Goal: Download file/media

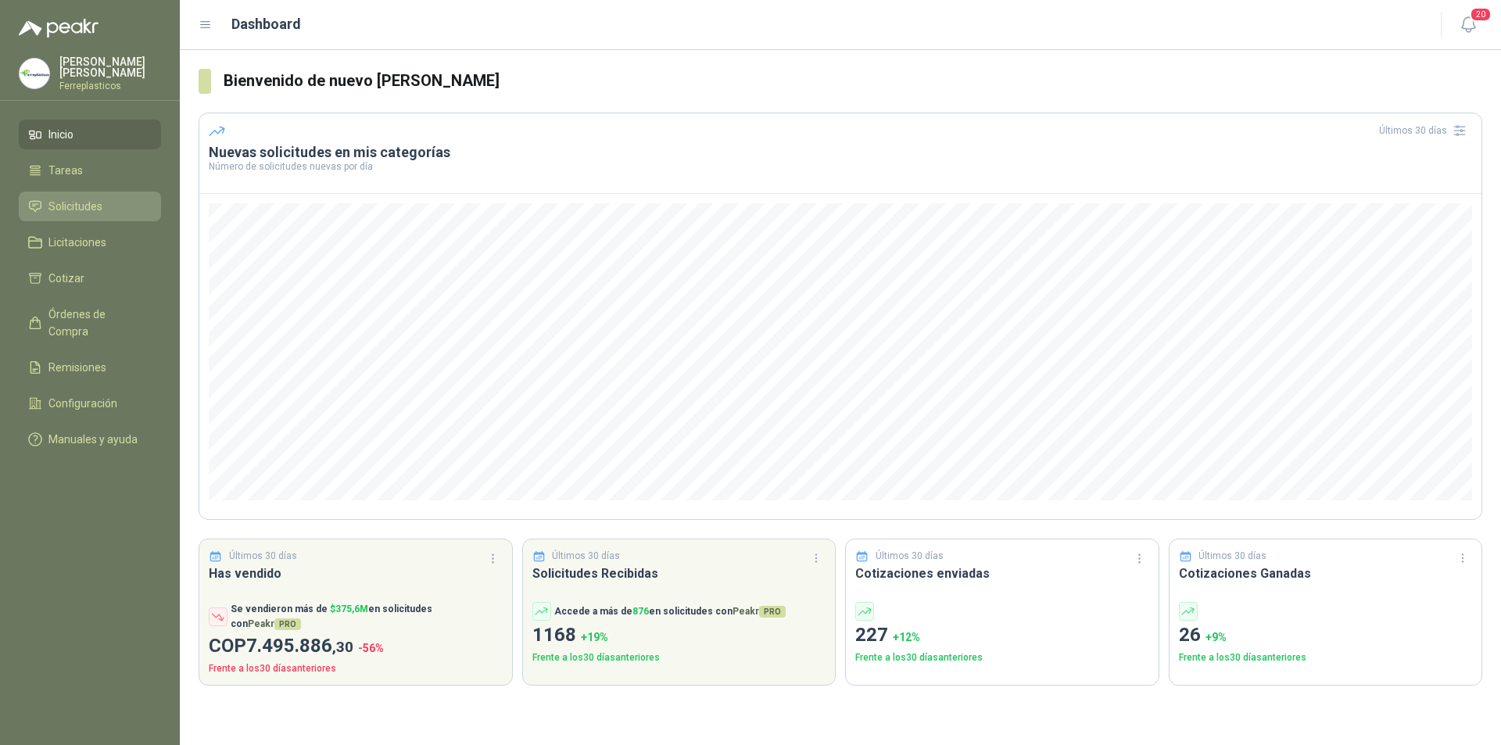
click at [80, 199] on span "Solicitudes" at bounding box center [75, 206] width 54 height 17
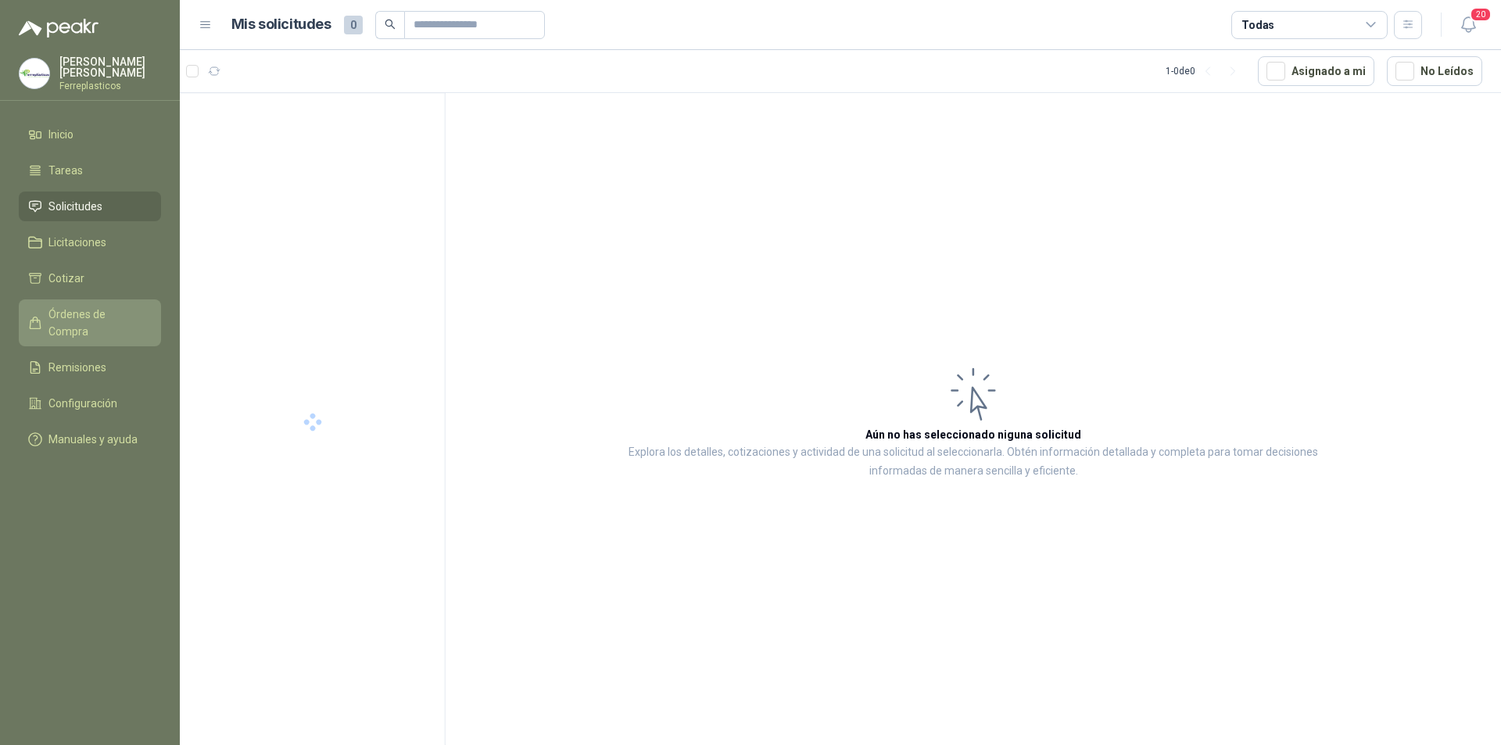
click at [93, 309] on span "Órdenes de Compra" at bounding box center [97, 323] width 98 height 34
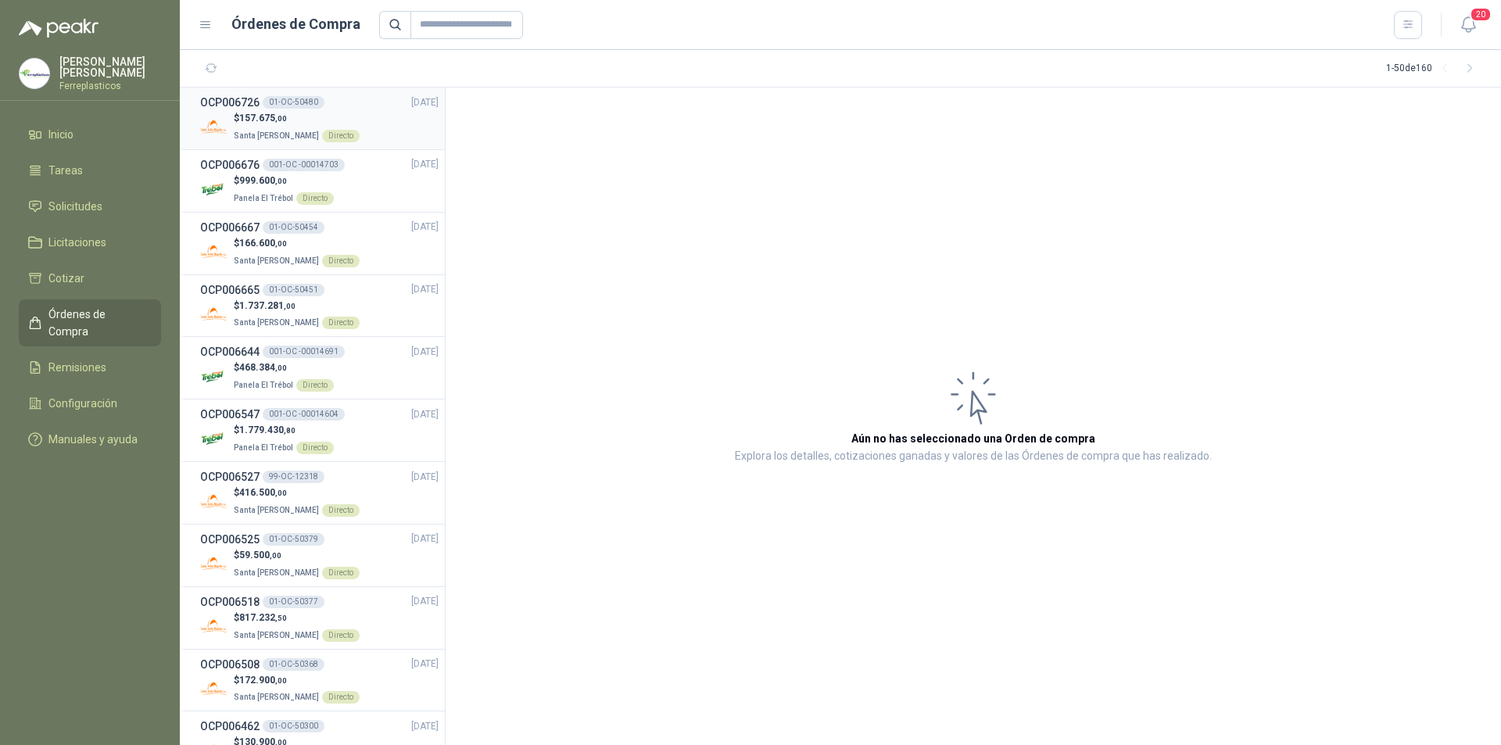
click at [381, 105] on div "OCP006726 01-OC-50480 [DATE]" at bounding box center [319, 102] width 238 height 17
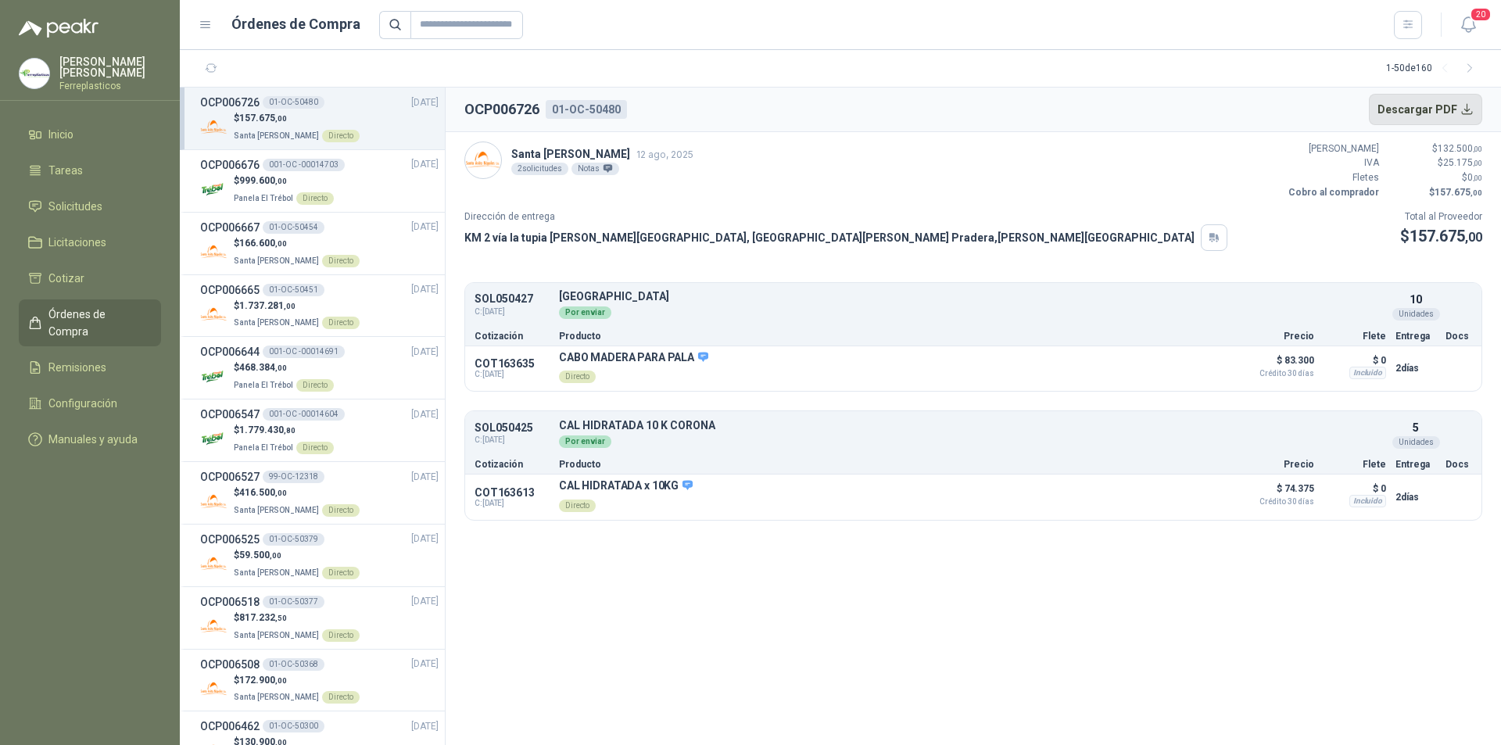
click at [1401, 108] on button "Descargar PDF" at bounding box center [1425, 109] width 114 height 31
